Goal: Task Accomplishment & Management: Manage account settings

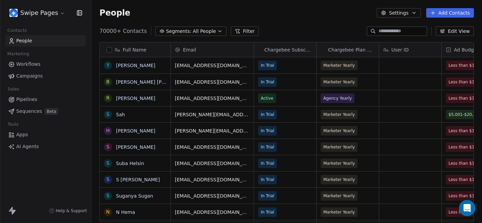
scroll to position [196, 391]
click at [225, 25] on div "People Settings Add Contacts" at bounding box center [286, 13] width 391 height 26
click at [187, 29] on button "Segments: All People" at bounding box center [190, 30] width 71 height 9
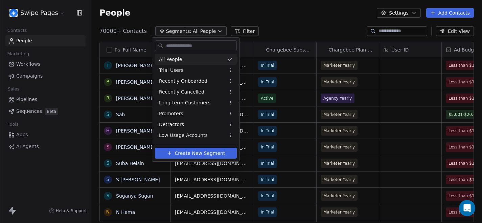
click at [210, 15] on html "Swipe Pages Contacts People Marketing Workflows Campaigns Sales Pipelines Seque…" at bounding box center [241, 111] width 482 height 223
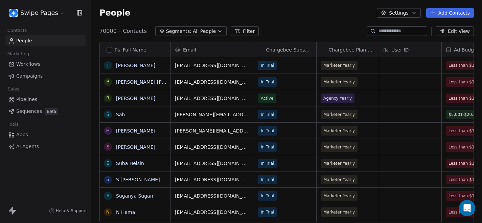
click at [46, 15] on html "Swipe Pages Contacts People Marketing Workflows Campaigns Sales Pipelines Seque…" at bounding box center [241, 111] width 482 height 223
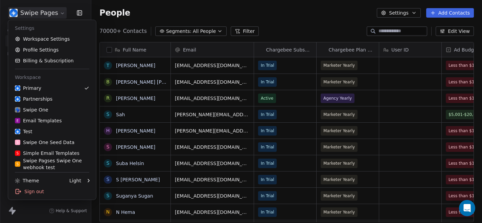
click at [244, 35] on html "Swipe Pages Contacts People Marketing Workflows Campaigns Sales Pipelines Seque…" at bounding box center [241, 111] width 482 height 223
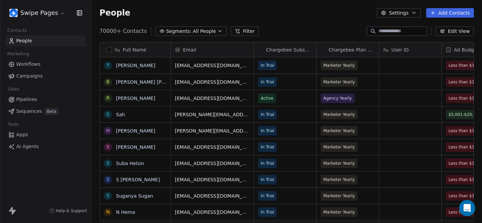
click at [198, 31] on span "All People" at bounding box center [204, 31] width 23 height 7
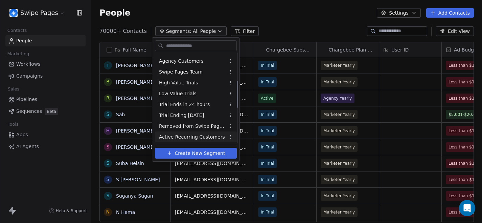
scroll to position [107, 0]
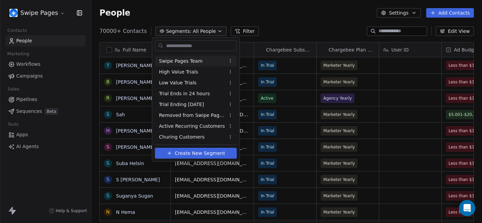
click at [260, 35] on html "Swipe Pages Contacts People Marketing Workflows Campaigns Sales Pipelines Seque…" at bounding box center [241, 111] width 482 height 223
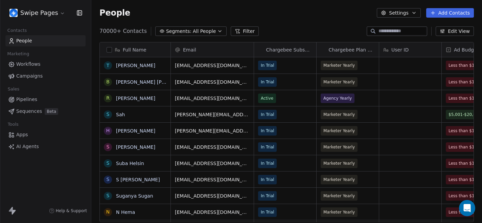
click at [236, 31] on button "Filter" at bounding box center [245, 30] width 28 height 9
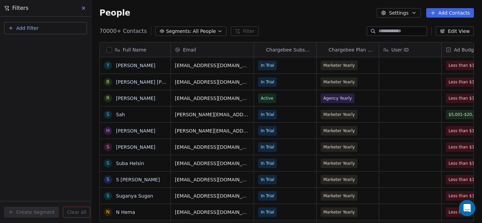
click at [58, 26] on button "Add Filter" at bounding box center [45, 28] width 83 height 12
click at [53, 47] on div "Contact properties" at bounding box center [45, 44] width 69 height 7
type input "***"
click at [38, 73] on div "Tags" at bounding box center [45, 68] width 77 height 11
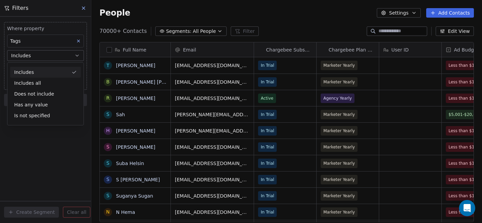
click at [45, 75] on div "Includes" at bounding box center [45, 72] width 71 height 11
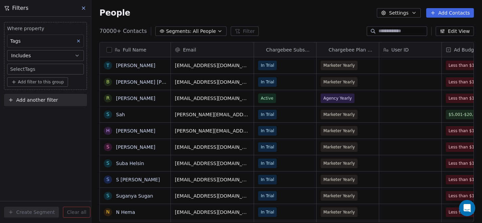
click at [52, 70] on body "Swipe Pages Contacts People Marketing Workflows Campaigns Sales Pipelines Seque…" at bounding box center [241, 111] width 482 height 223
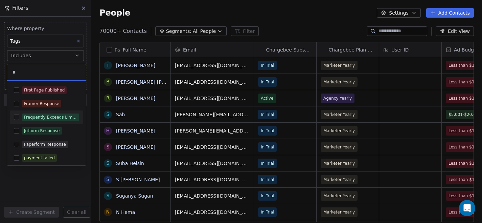
type input "*"
click at [18, 116] on button "Suggestions" at bounding box center [16, 116] width 5 height 5
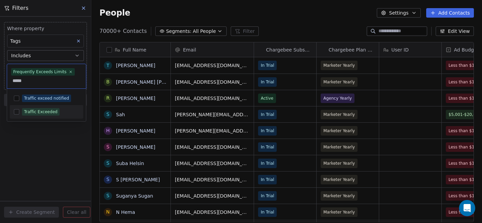
type input "*****"
click at [15, 111] on button "Suggestions" at bounding box center [16, 111] width 5 height 5
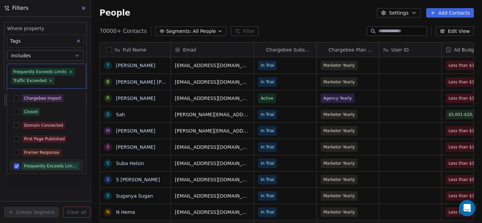
click at [53, 181] on html "Swipe Pages Contacts People Marketing Workflows Campaigns Sales Pipelines Seque…" at bounding box center [241, 111] width 482 height 223
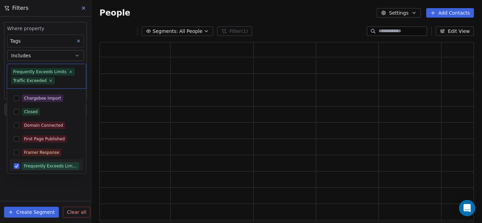
scroll to position [180, 375]
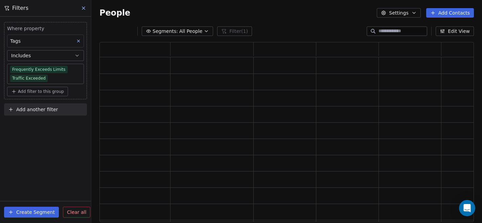
click at [322, 29] on div "Segments: All People Filter (1) Edit View" at bounding box center [286, 31] width 391 height 11
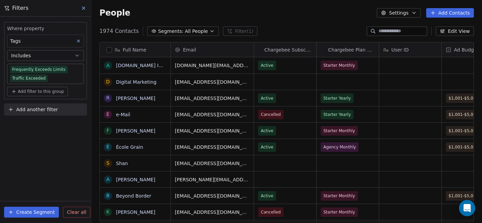
scroll to position [196, 391]
click at [322, 17] on div "People Settings Add Contacts" at bounding box center [286, 12] width 375 height 9
click at [139, 64] on link "[DOMAIN_NAME] INFO" at bounding box center [142, 65] width 52 height 5
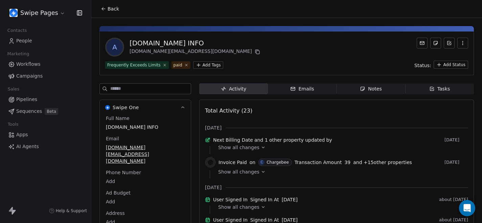
click at [106, 5] on button "Back" at bounding box center [110, 9] width 26 height 12
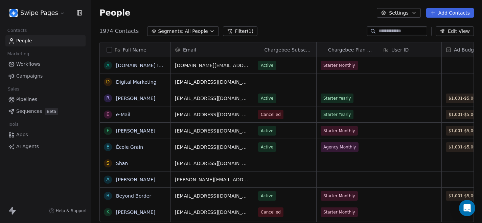
scroll to position [196, 391]
click at [232, 32] on button "Filter (1)" at bounding box center [240, 30] width 35 height 9
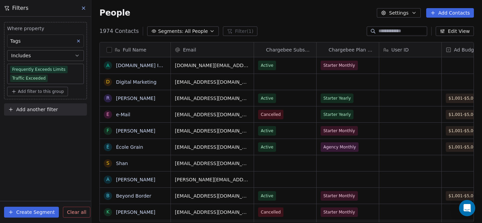
click at [41, 106] on span "Add another filter" at bounding box center [37, 109] width 42 height 7
click at [41, 126] on span "Contact properties" at bounding box center [33, 125] width 44 height 7
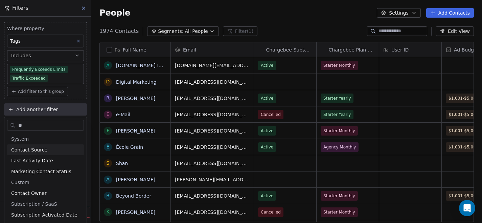
type input "*"
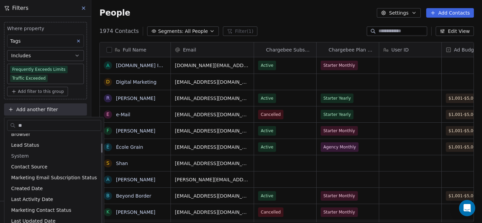
scroll to position [102, 0]
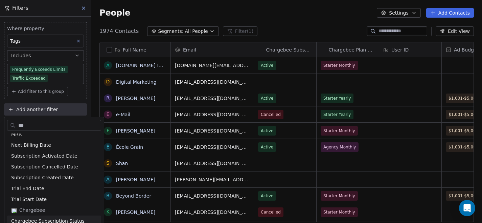
type input "***"
click at [54, 221] on span "Chargebee Subscription Status" at bounding box center [47, 220] width 73 height 7
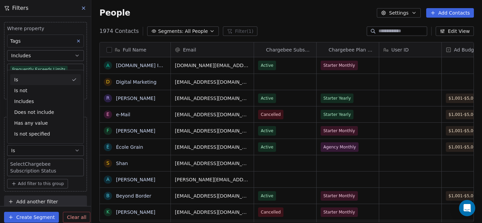
click at [27, 80] on div "Is" at bounding box center [45, 79] width 71 height 11
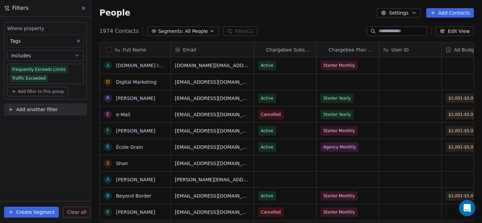
click at [39, 110] on span "Add another filter" at bounding box center [37, 109] width 42 height 7
click at [39, 126] on span "Contact properties" at bounding box center [33, 125] width 44 height 7
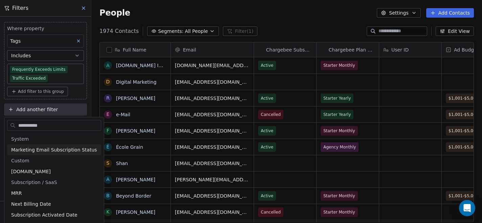
type input "**********"
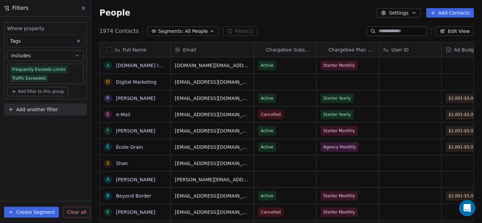
click at [90, 104] on html "Swipe Pages Contacts People Marketing Workflows Campaigns Sales Pipelines Seque…" at bounding box center [241, 111] width 482 height 223
click at [54, 108] on span "Add another filter" at bounding box center [37, 109] width 42 height 7
click at [44, 137] on span "Contact activity" at bounding box center [30, 136] width 38 height 7
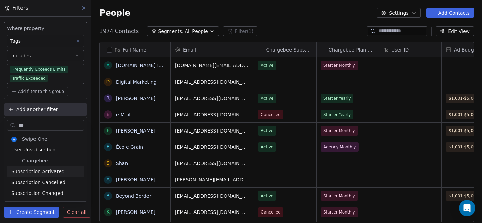
type input "***"
click at [53, 170] on span "Subscription Activated" at bounding box center [37, 171] width 53 height 7
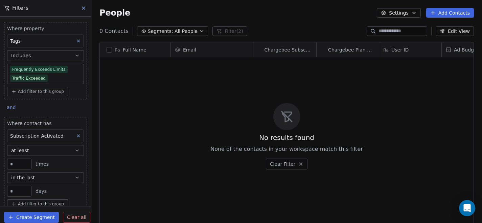
scroll to position [196, 391]
click at [77, 135] on icon at bounding box center [78, 135] width 5 height 5
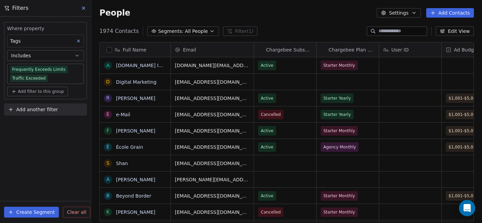
click at [57, 110] on button "Add another filter" at bounding box center [45, 109] width 83 height 12
click at [50, 122] on span "Contact properties" at bounding box center [33, 125] width 44 height 7
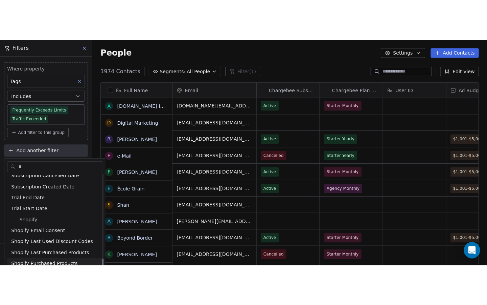
scroll to position [860, 0]
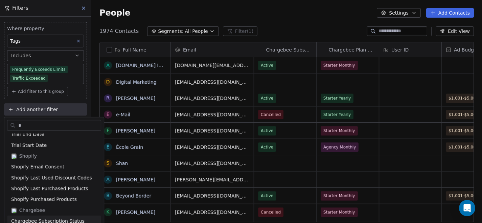
type input "*"
click at [57, 220] on span "Chargebee Subscription Status" at bounding box center [47, 220] width 73 height 7
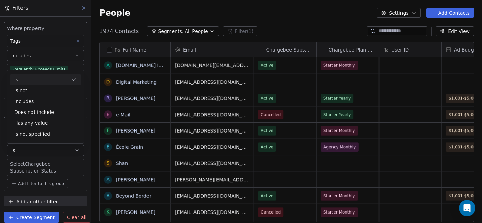
click at [32, 81] on div "Is" at bounding box center [45, 79] width 71 height 11
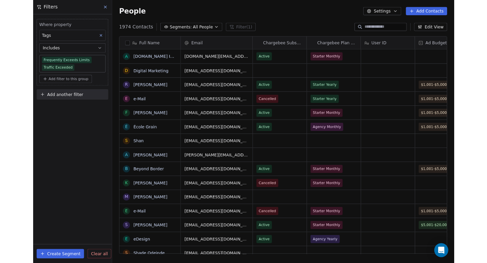
scroll to position [0, 0]
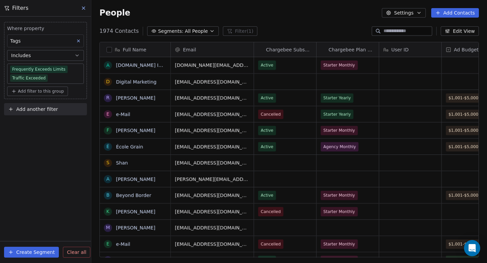
click at [42, 107] on span "Add another filter" at bounding box center [37, 109] width 42 height 7
click at [42, 125] on span "Contact properties" at bounding box center [33, 125] width 44 height 7
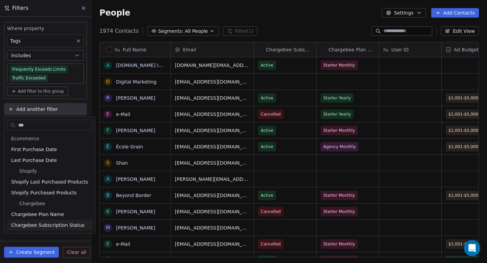
type input "***"
click at [46, 222] on span "Chargebee Subscription Status" at bounding box center [47, 225] width 73 height 7
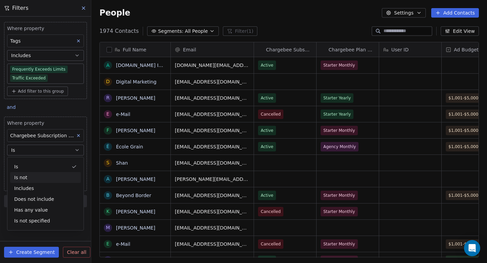
click at [90, 171] on div "Where property Tags Includes Frequently Exceeds Limits Traffic Exceeded Add fil…" at bounding box center [45, 114] width 91 height 194
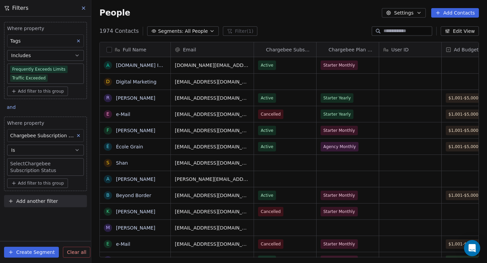
click at [52, 170] on body "Swipe Pages Contacts People Marketing Workflows Campaigns Sales Pipelines Seque…" at bounding box center [243, 131] width 487 height 263
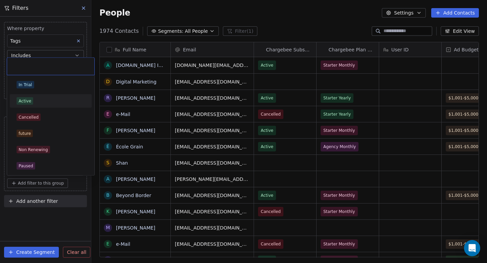
click at [31, 104] on span "Active" at bounding box center [25, 100] width 17 height 7
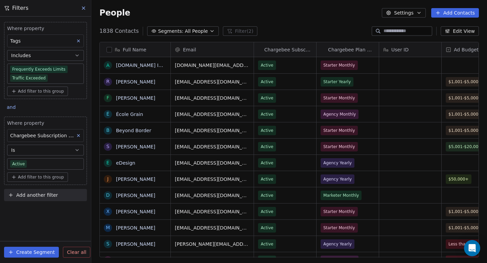
scroll to position [232, 396]
